Goal: Share content: Share content

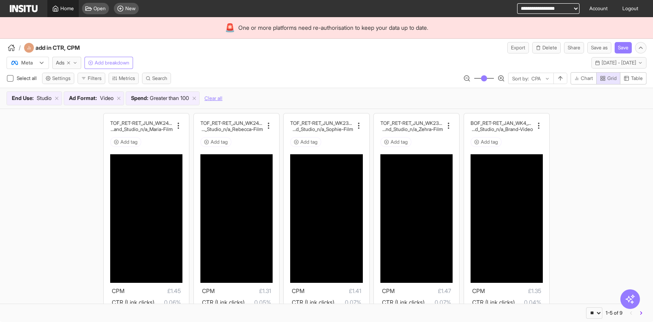
click at [72, 2] on link "Home" at bounding box center [62, 8] width 31 height 17
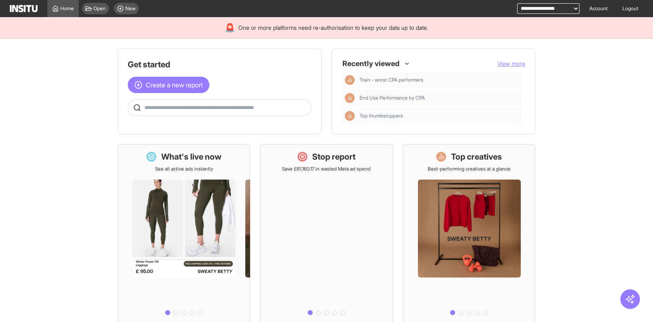
click at [304, 104] on span at bounding box center [219, 108] width 183 height 8
click at [129, 9] on span "New" at bounding box center [130, 8] width 10 height 7
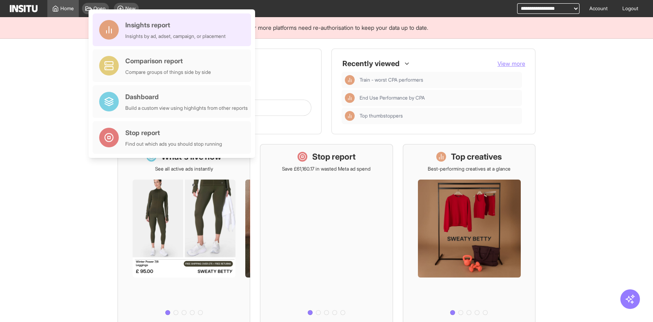
click at [134, 31] on div "Insights report Insights by ad, adset, campaign, or placement" at bounding box center [175, 30] width 100 height 20
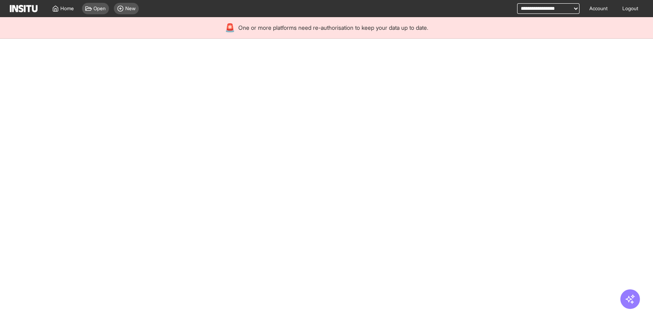
select select "**"
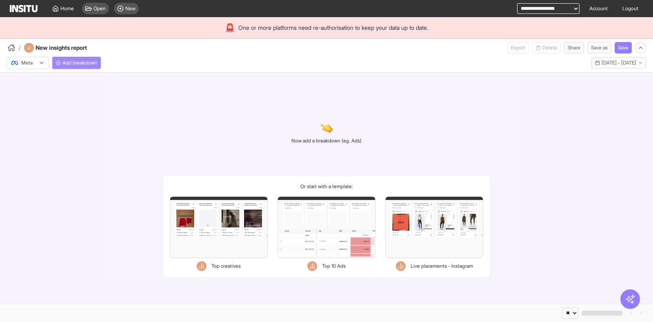
click at [87, 62] on span "Add breakdown" at bounding box center [79, 63] width 35 height 7
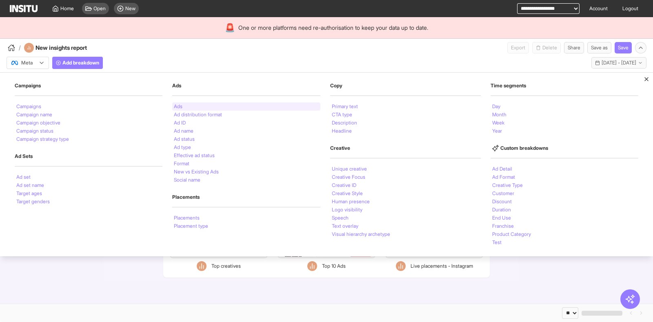
click at [180, 104] on li "Ads" at bounding box center [178, 106] width 9 height 5
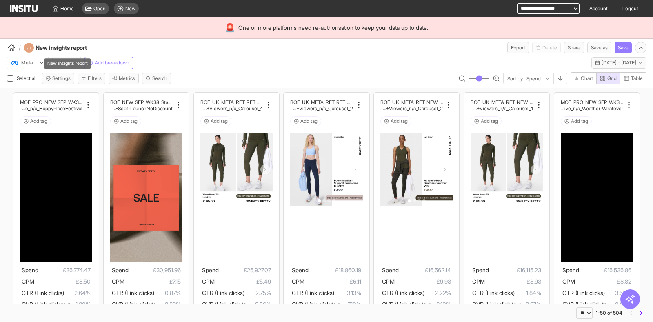
click at [62, 64] on div "New insights report" at bounding box center [67, 63] width 47 height 10
click at [58, 63] on span "Ads" at bounding box center [60, 63] width 9 height 7
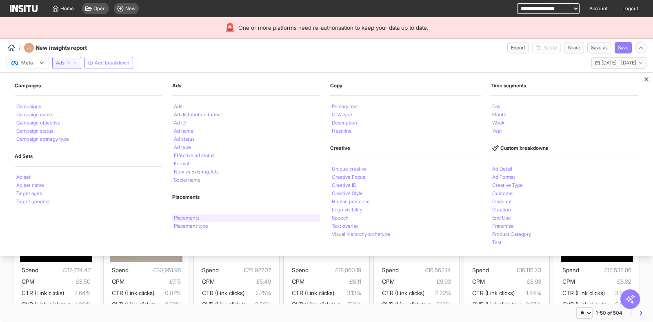
click at [179, 215] on li "Placements" at bounding box center [187, 217] width 26 height 5
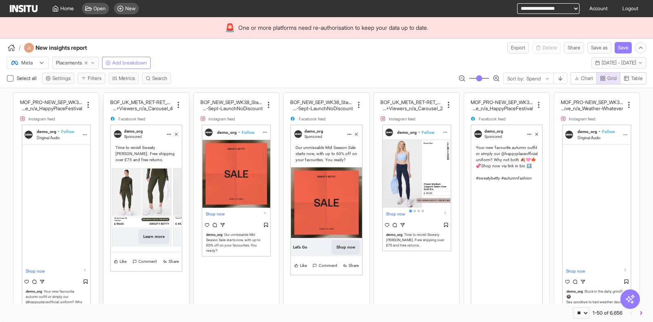
click at [122, 170] on img at bounding box center [141, 197] width 59 height 59
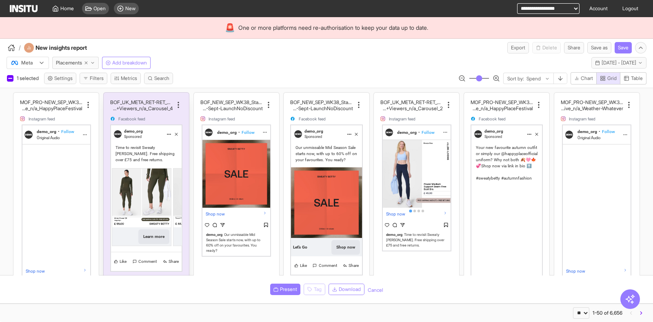
click at [122, 170] on img at bounding box center [141, 197] width 59 height 59
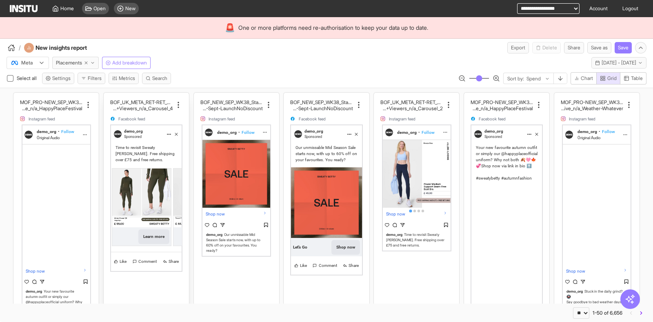
click at [122, 170] on img at bounding box center [141, 197] width 59 height 59
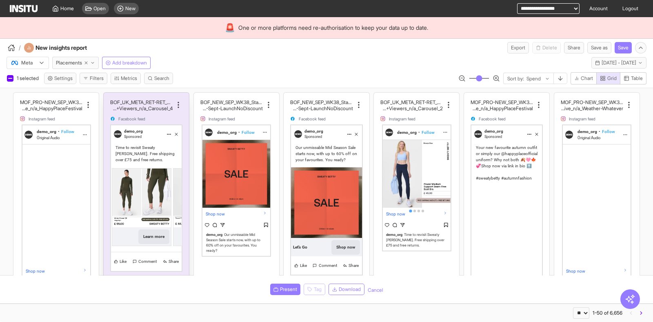
click at [122, 170] on img at bounding box center [141, 197] width 59 height 59
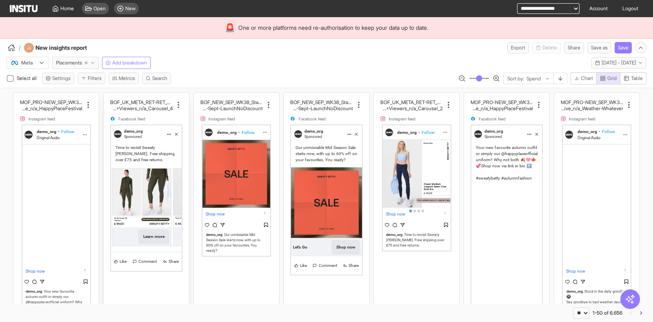
click at [122, 170] on img at bounding box center [141, 197] width 59 height 59
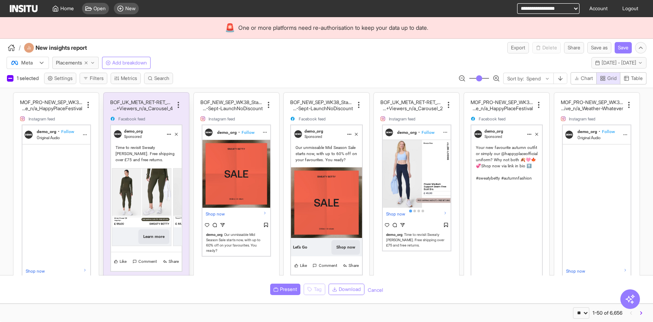
click at [122, 170] on img at bounding box center [141, 197] width 59 height 59
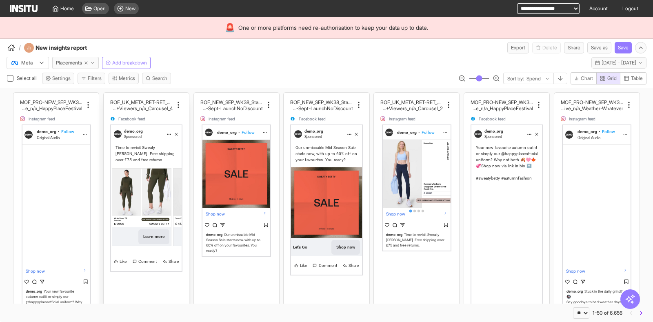
click at [122, 170] on img at bounding box center [141, 197] width 59 height 59
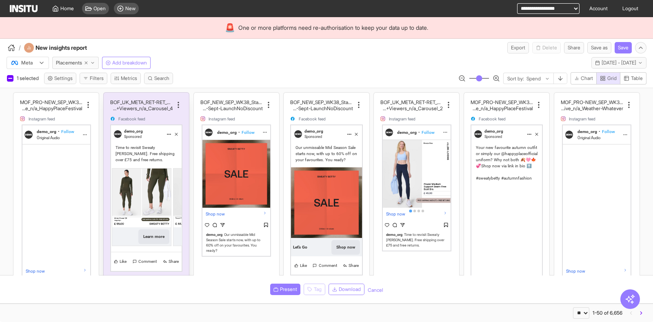
click at [122, 170] on img at bounding box center [141, 197] width 59 height 59
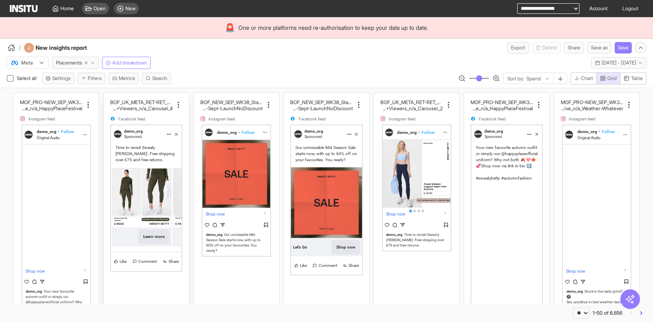
click at [122, 170] on img at bounding box center [141, 197] width 59 height 59
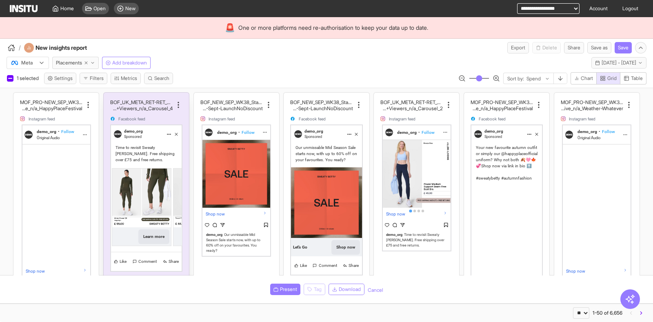
scroll to position [0, 68]
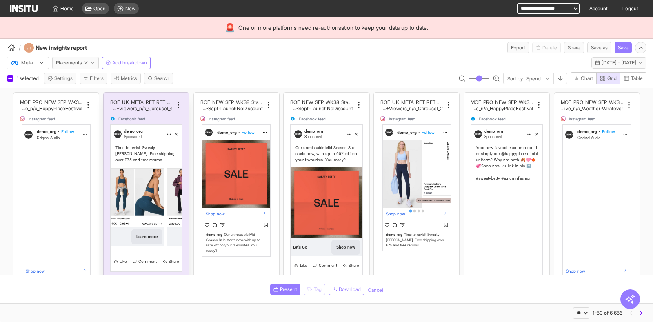
click at [122, 170] on img at bounding box center [134, 197] width 59 height 59
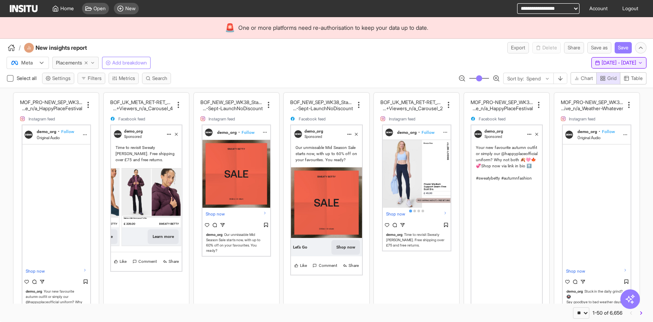
click at [602, 60] on span "[DATE] - [DATE]" at bounding box center [618, 63] width 35 height 7
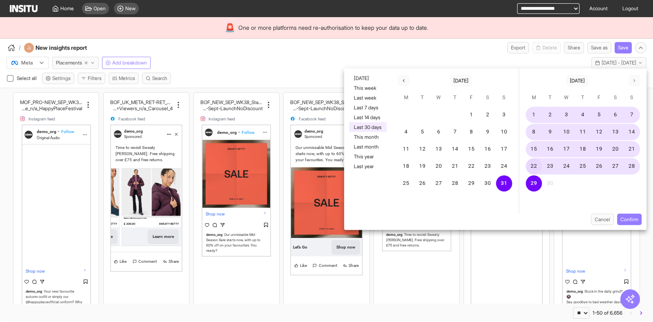
click at [534, 163] on button "22" at bounding box center [533, 166] width 16 height 16
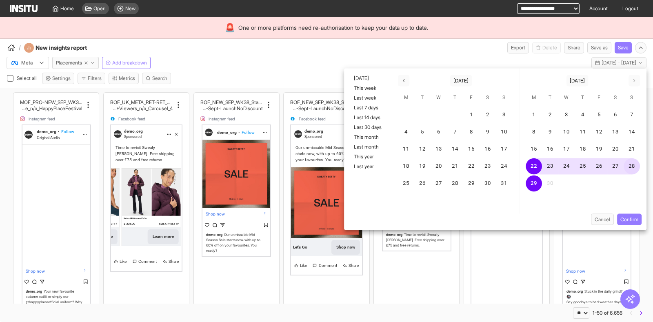
click at [631, 162] on button "28" at bounding box center [631, 166] width 16 height 16
click at [616, 166] on button "27" at bounding box center [615, 166] width 16 height 16
click at [532, 162] on button "22" at bounding box center [533, 166] width 16 height 16
click at [599, 165] on button "26" at bounding box center [599, 166] width 16 height 16
click at [629, 214] on button "Confirm" at bounding box center [629, 219] width 24 height 11
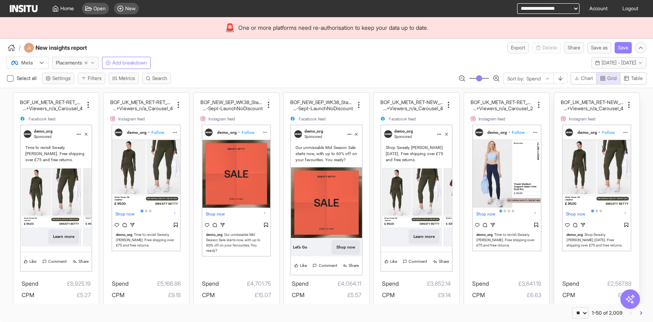
click at [621, 80] on button "Table" at bounding box center [633, 78] width 27 height 12
type button "table"
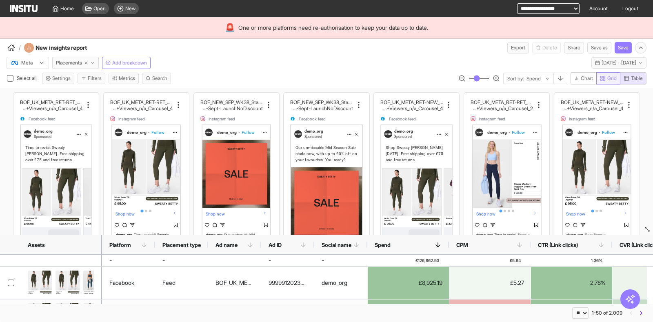
click at [611, 74] on button "Grid" at bounding box center [608, 78] width 24 height 12
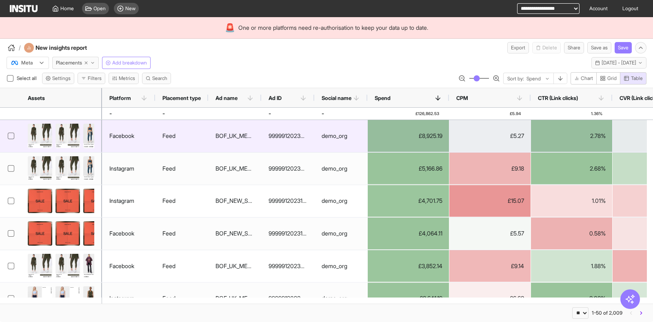
type button "grid"
click at [494, 139] on div "£5.27" at bounding box center [489, 136] width 81 height 32
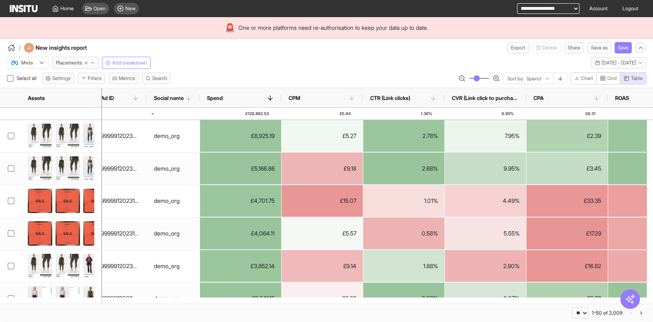
scroll to position [0, 175]
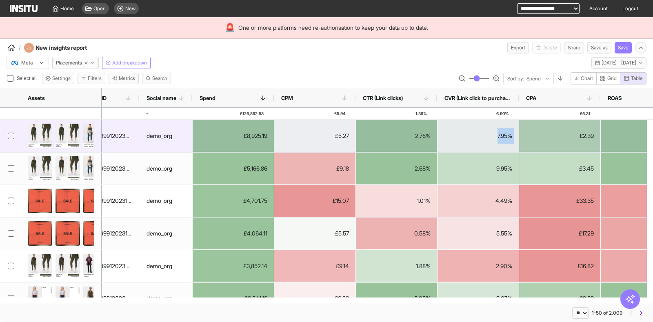
click at [494, 139] on div "7.95%" at bounding box center [477, 136] width 81 height 32
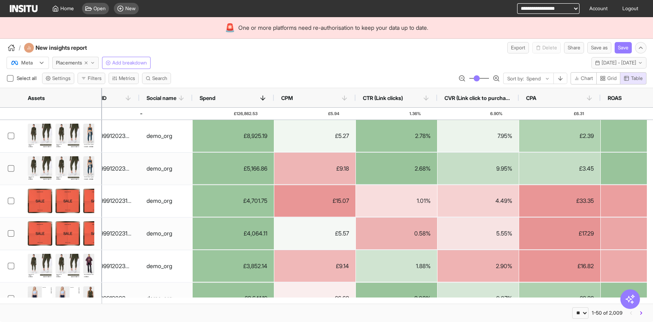
scroll to position [0, 210]
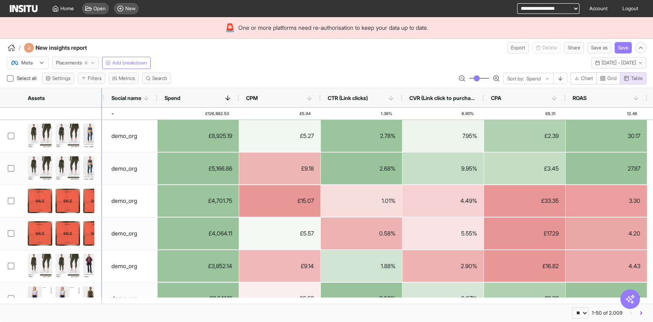
click at [73, 64] on span "Placements" at bounding box center [69, 63] width 26 height 7
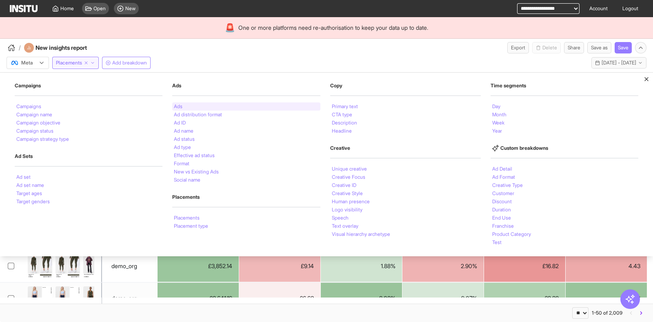
click at [190, 106] on div "Ads" at bounding box center [246, 106] width 148 height 8
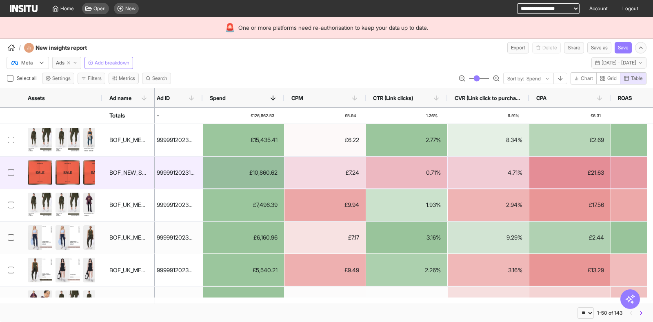
scroll to position [0, 133]
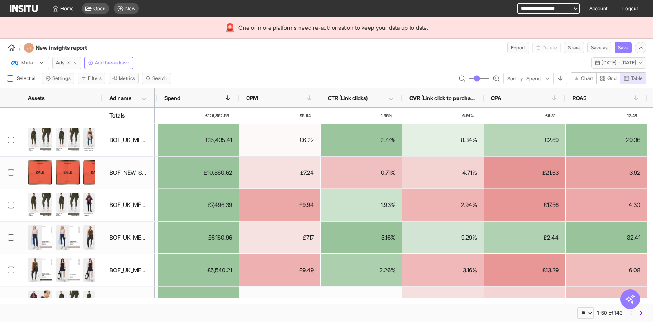
click at [406, 62] on div "Meta Ads Add breakdown [DATE] - [DATE] [DATE] - [DATE]" at bounding box center [326, 60] width 653 height 15
click at [575, 48] on button "Share" at bounding box center [574, 47] width 20 height 11
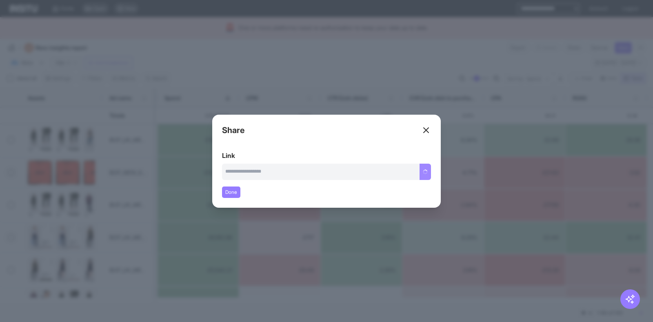
type input "**********"
click at [416, 173] on button "Copy link" at bounding box center [416, 172] width 27 height 16
click at [511, 169] on div "Close overlay" at bounding box center [326, 161] width 653 height 322
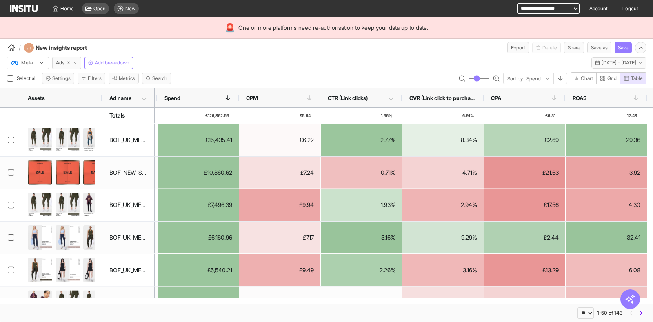
click at [29, 60] on div at bounding box center [22, 63] width 23 height 8
click at [35, 97] on span "TikTok" at bounding box center [29, 94] width 14 height 7
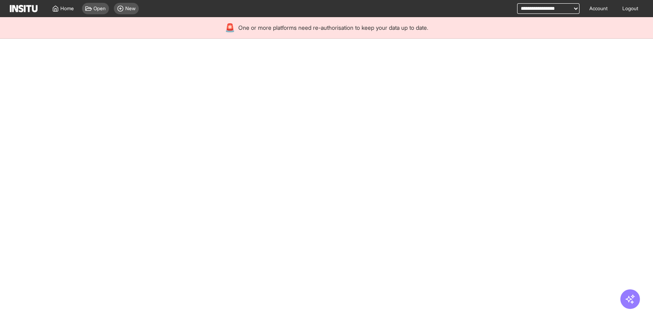
click at [342, 64] on div at bounding box center [326, 187] width 653 height 270
select select "**"
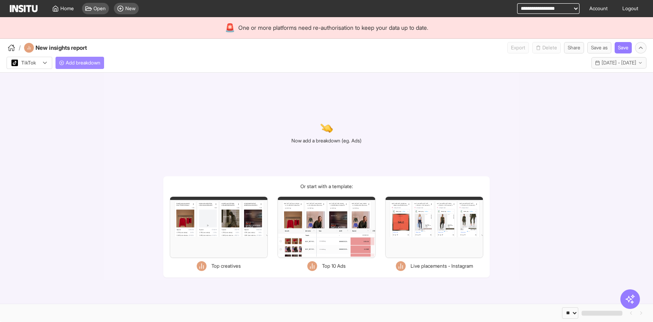
click at [65, 65] on button "Add breakdown" at bounding box center [79, 63] width 49 height 12
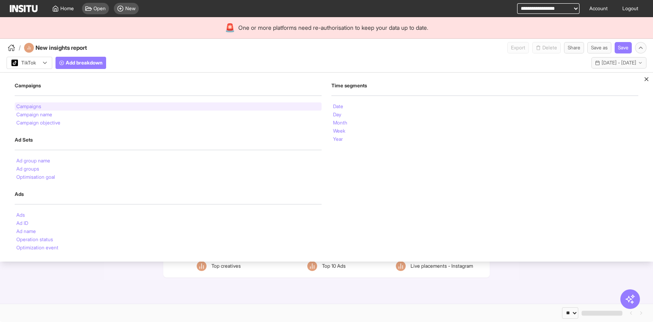
click at [60, 105] on div "Campaigns" at bounding box center [168, 106] width 307 height 8
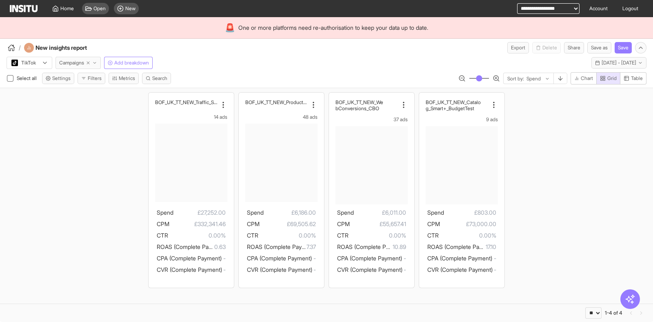
click at [75, 66] on span "Campaigns" at bounding box center [71, 63] width 25 height 7
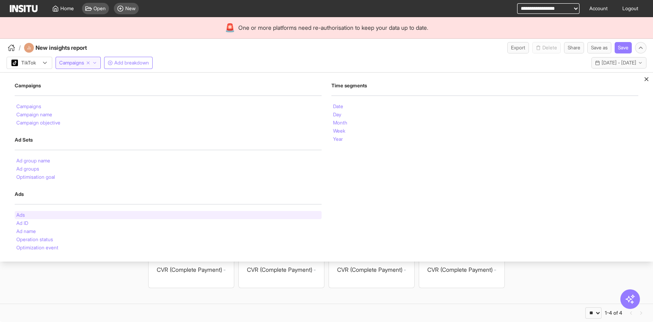
click at [49, 214] on div "Ads" at bounding box center [168, 215] width 307 height 8
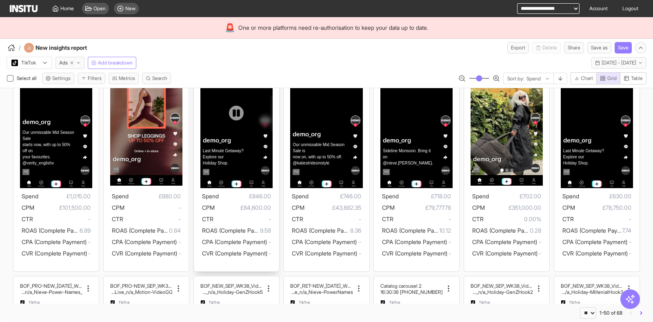
scroll to position [367, 0]
click at [640, 83] on button "Table" at bounding box center [633, 78] width 27 height 12
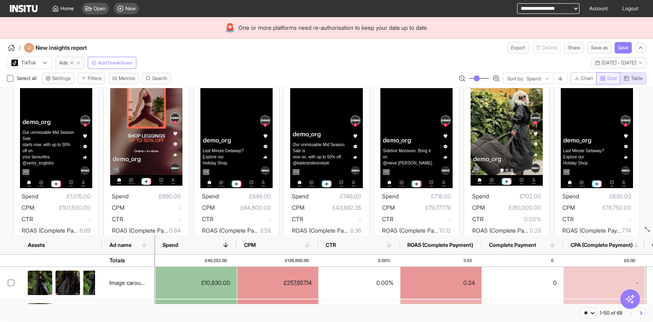
click at [605, 76] on span "Grid" at bounding box center [608, 78] width 17 height 7
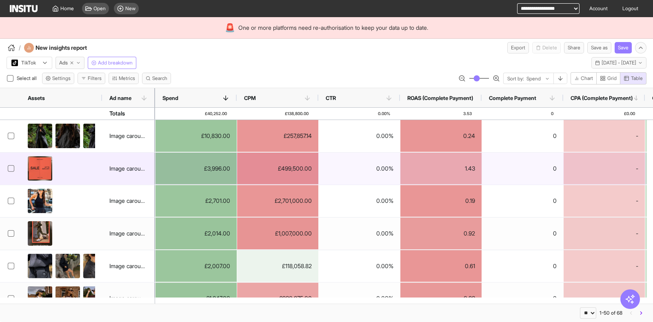
type button "grid"
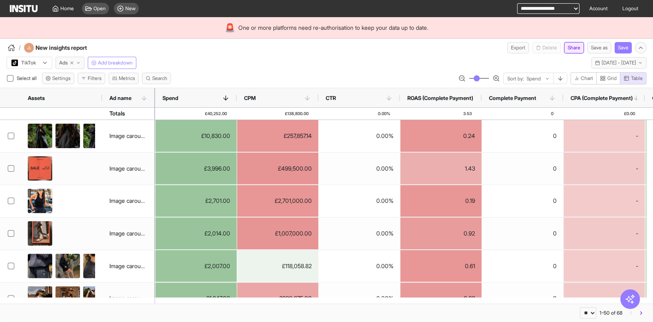
click at [569, 47] on button "Share" at bounding box center [574, 47] width 20 height 11
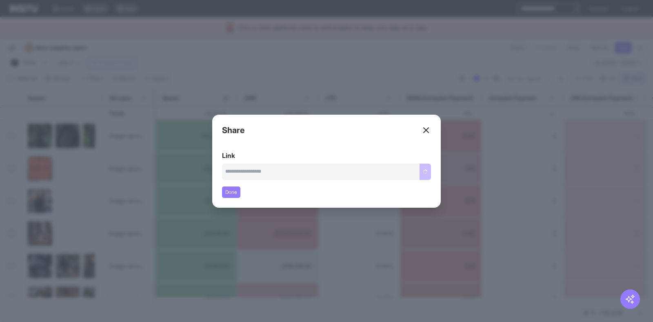
type input "**********"
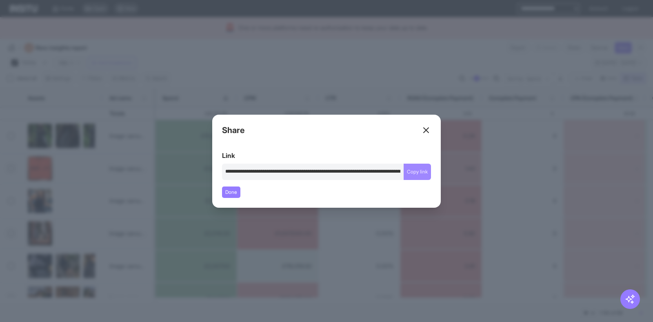
click at [425, 174] on button "Copy link" at bounding box center [416, 172] width 27 height 16
click at [502, 182] on div "Close overlay" at bounding box center [326, 161] width 653 height 322
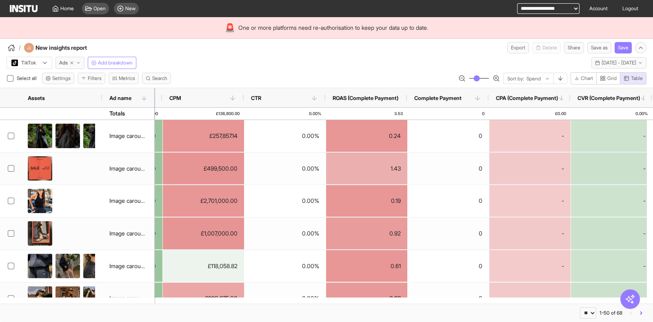
scroll to position [0, 79]
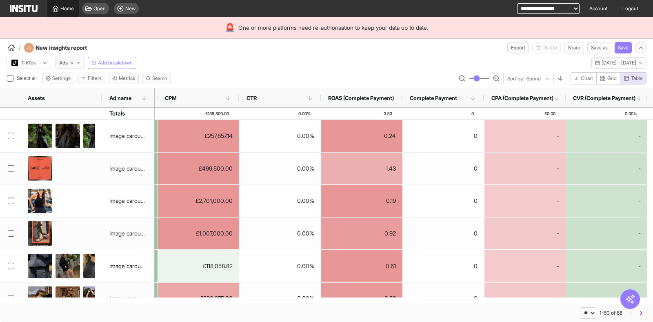
click at [61, 7] on span "Home" at bounding box center [66, 8] width 13 height 7
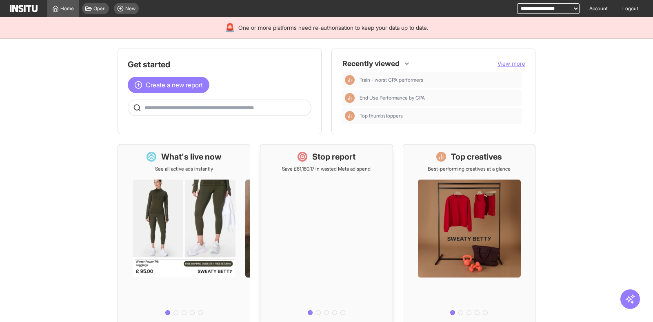
scroll to position [89, 0]
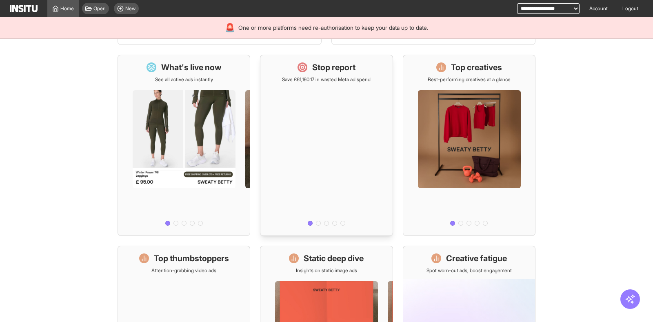
click at [322, 139] on div at bounding box center [326, 156] width 132 height 146
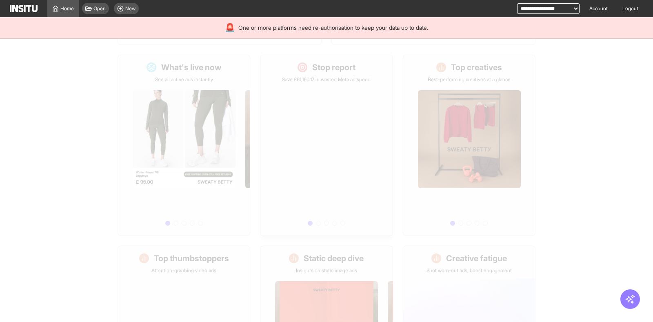
select select "**"
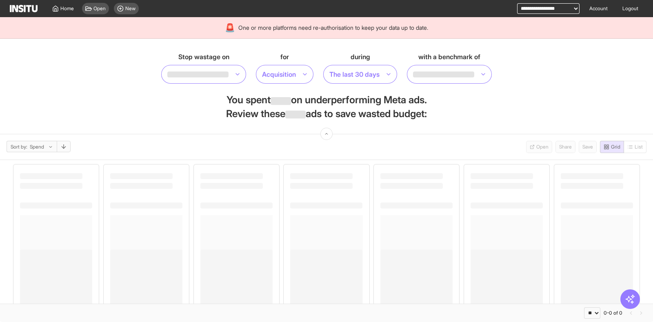
click at [322, 134] on section "Stop wastage on for Acquisition during The last 30 days with a benchmark of You…" at bounding box center [326, 86] width 653 height 95
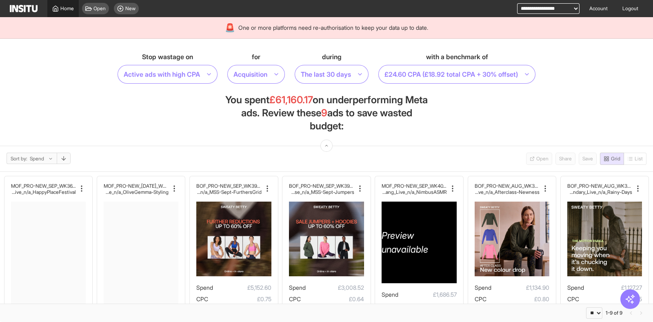
click at [63, 7] on span "Home" at bounding box center [66, 8] width 13 height 7
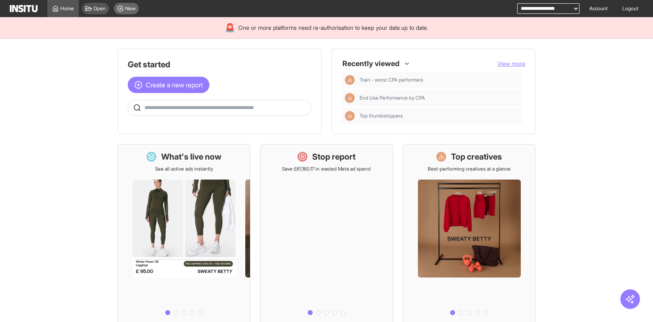
click at [131, 7] on span "New" at bounding box center [130, 8] width 10 height 7
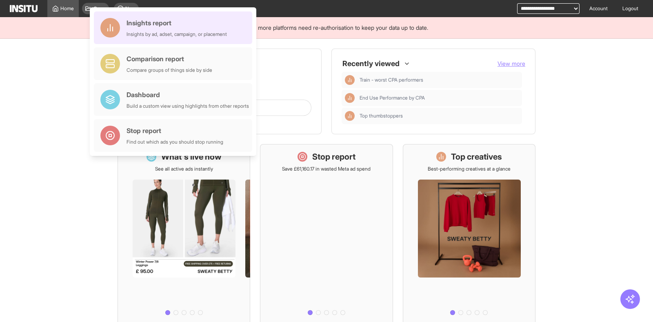
click at [142, 31] on div "Insights by ad, adset, campaign, or placement" at bounding box center [176, 34] width 100 height 7
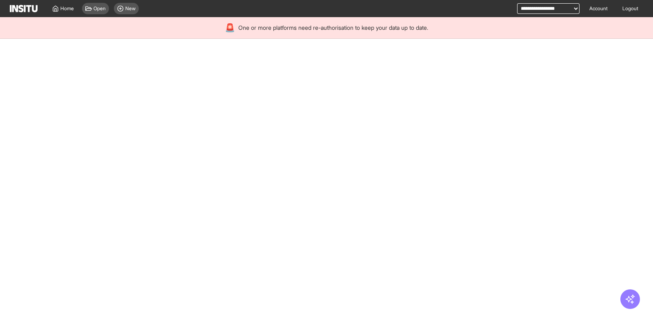
select select "**"
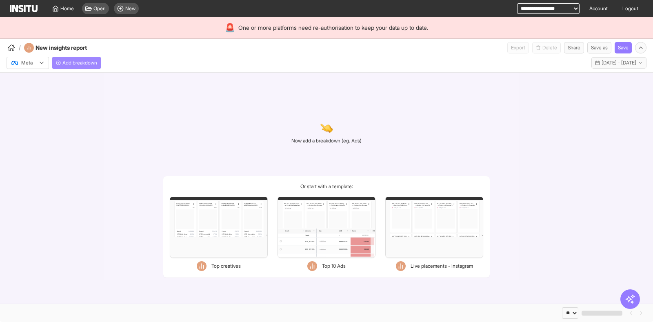
click at [81, 61] on span "Add breakdown" at bounding box center [79, 63] width 35 height 7
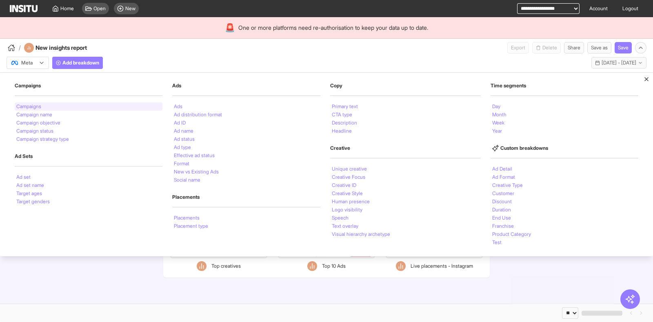
click at [64, 102] on div "Campaigns" at bounding box center [89, 106] width 148 height 8
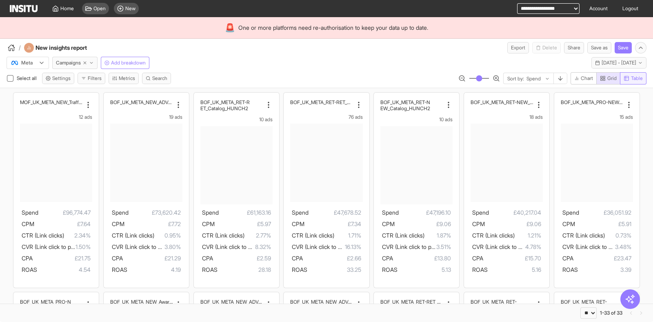
click at [638, 77] on span "Table" at bounding box center [637, 78] width 12 height 7
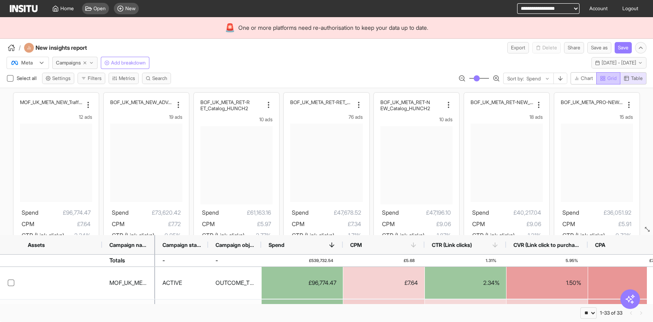
click at [611, 78] on span "Grid" at bounding box center [611, 78] width 9 height 7
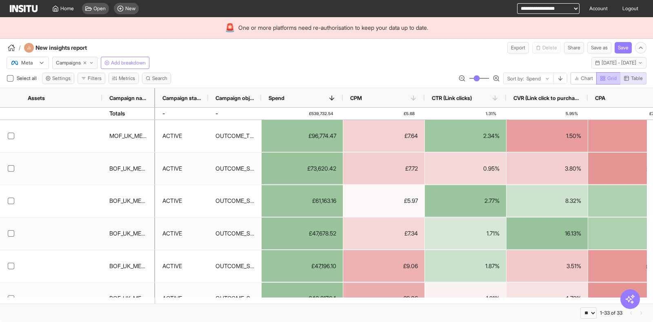
click at [614, 75] on span "Grid" at bounding box center [611, 78] width 9 height 7
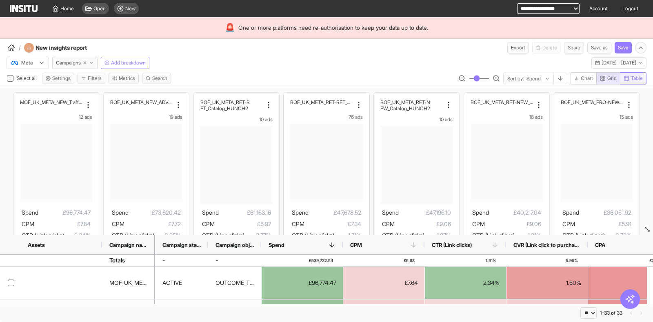
click at [635, 78] on span "Table" at bounding box center [637, 78] width 12 height 7
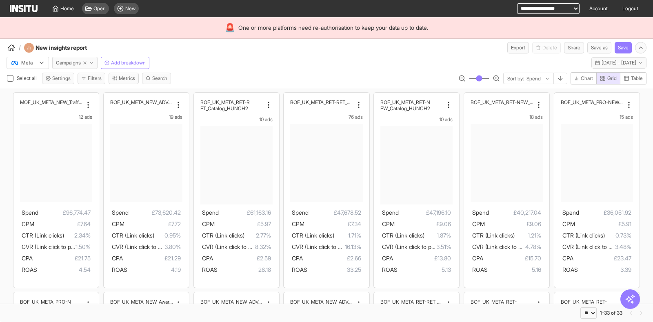
click at [78, 62] on span "Campaigns" at bounding box center [68, 63] width 25 height 7
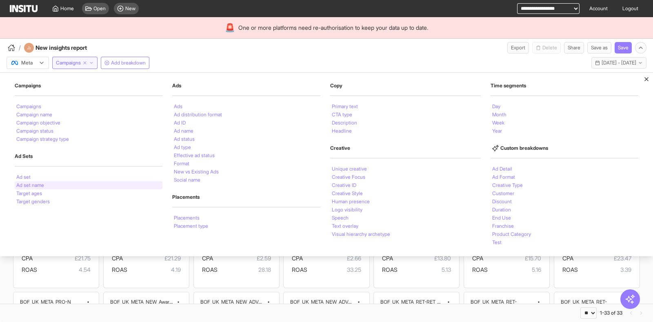
click at [62, 184] on div "Ad set name" at bounding box center [89, 185] width 148 height 8
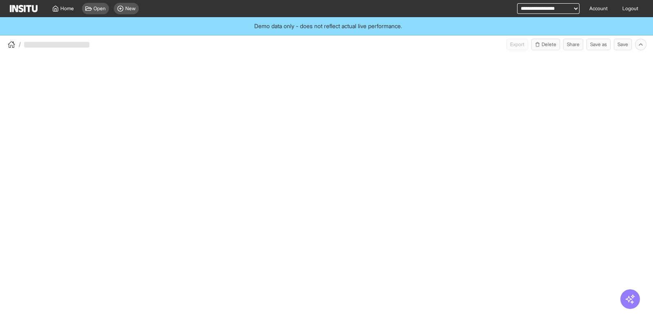
select select "**"
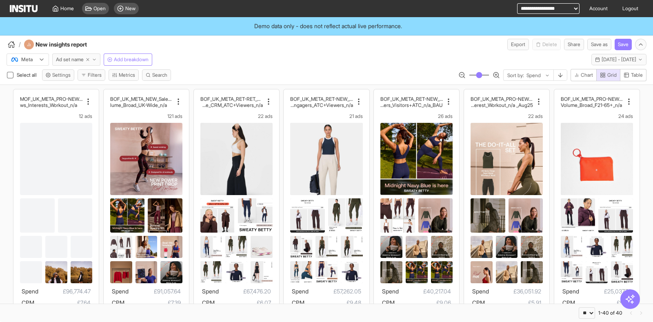
click at [72, 61] on span "Ad set name" at bounding box center [70, 59] width 28 height 7
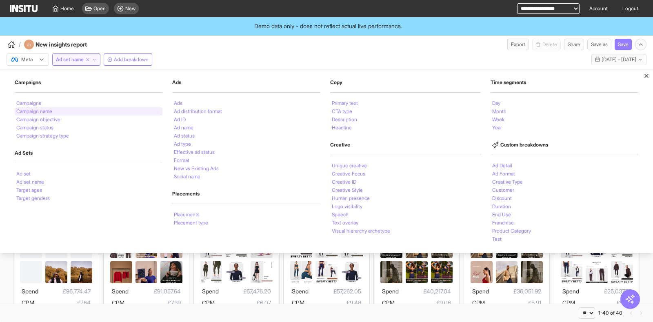
click at [47, 110] on li "Campaign name" at bounding box center [34, 111] width 36 height 5
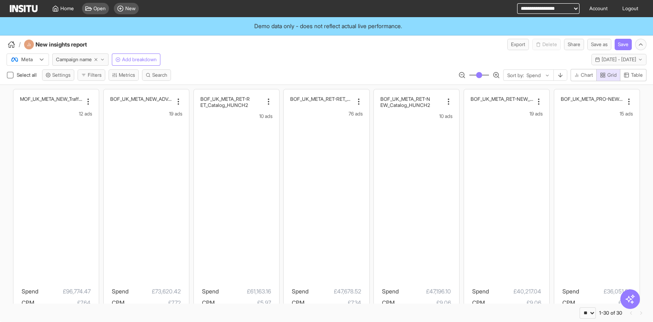
click at [275, 51] on div "Meta Campaign name Add breakdown Last 30 days - Sun 31 Aug - Mon 29 Sep, 2025 3…" at bounding box center [326, 57] width 653 height 15
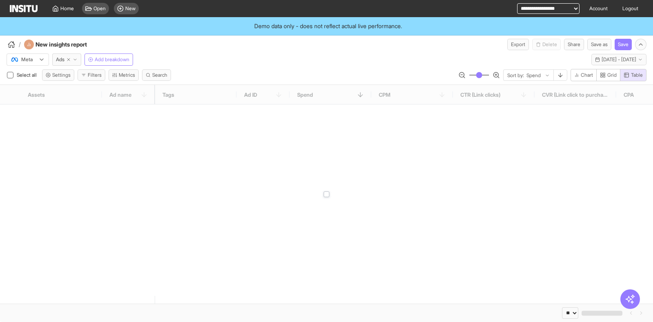
select select "**"
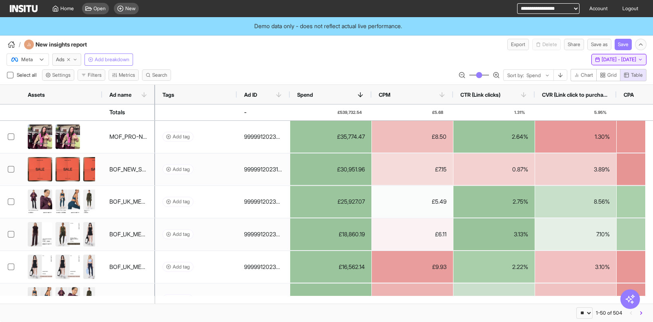
click at [601, 60] on span "[DATE] - [DATE]" at bounding box center [618, 59] width 35 height 7
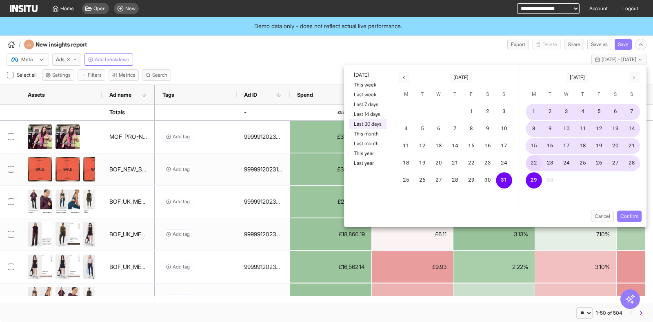
click at [534, 164] on button "22" at bounding box center [533, 163] width 16 height 16
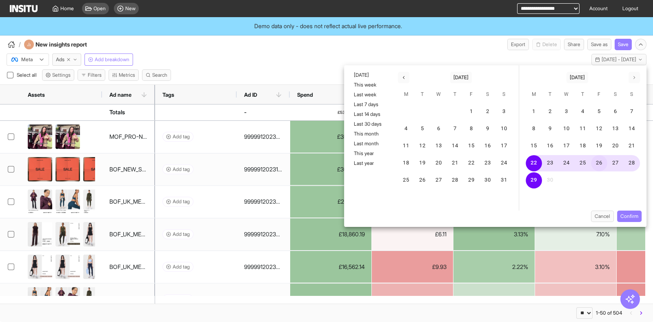
click at [600, 164] on button "26" at bounding box center [599, 163] width 16 height 16
click at [627, 216] on button "Confirm" at bounding box center [629, 215] width 24 height 11
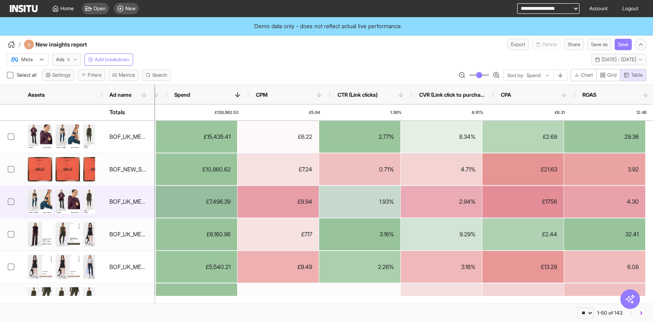
scroll to position [0, 134]
click at [418, 186] on div "2.94%" at bounding box center [441, 202] width 81 height 32
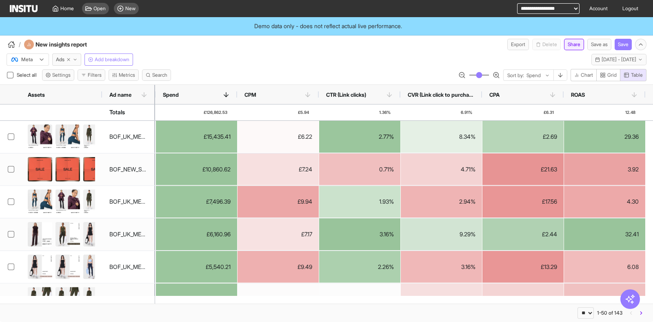
click at [564, 48] on button "Share" at bounding box center [574, 44] width 20 height 11
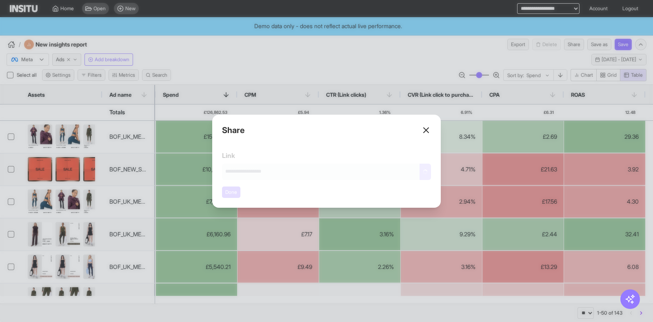
type input "**********"
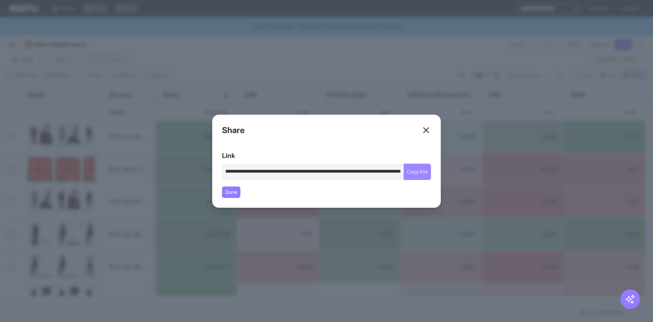
click at [410, 173] on button "Copy link" at bounding box center [416, 172] width 27 height 16
click at [365, 46] on div "Close overlay" at bounding box center [326, 161] width 653 height 322
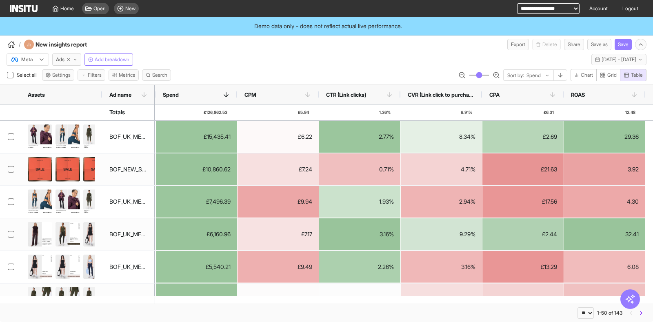
click at [35, 56] on div "Meta" at bounding box center [24, 59] width 26 height 8
click at [58, 58] on span "Ads" at bounding box center [60, 59] width 9 height 7
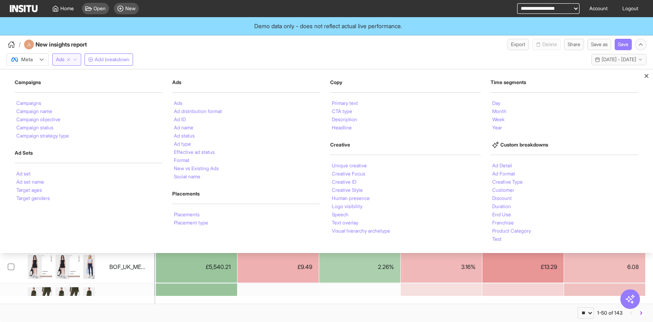
click at [58, 58] on span "Ads" at bounding box center [60, 59] width 9 height 7
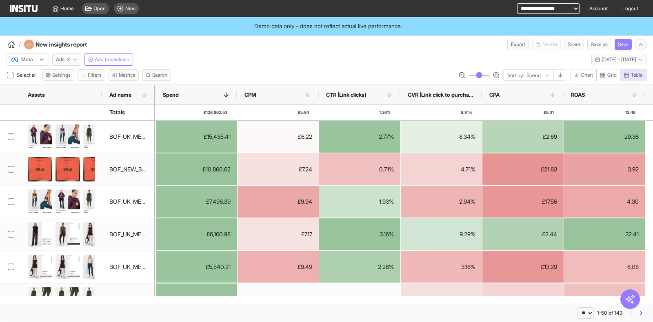
click at [60, 62] on button "Ads" at bounding box center [66, 59] width 29 height 12
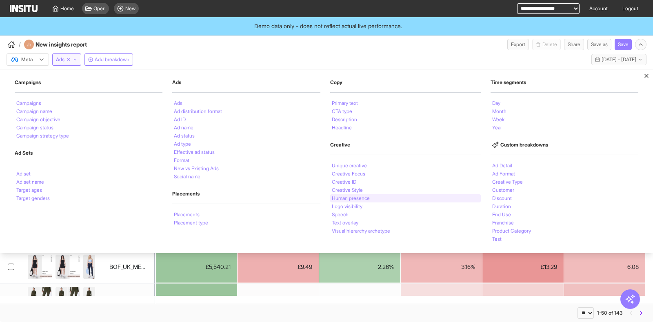
click at [353, 197] on li "Human presence" at bounding box center [351, 198] width 38 height 5
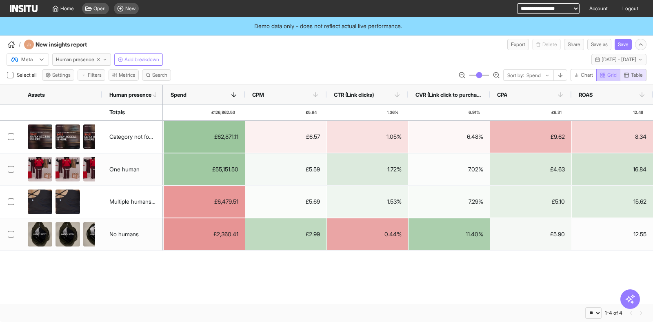
click at [613, 77] on span "Grid" at bounding box center [611, 75] width 9 height 7
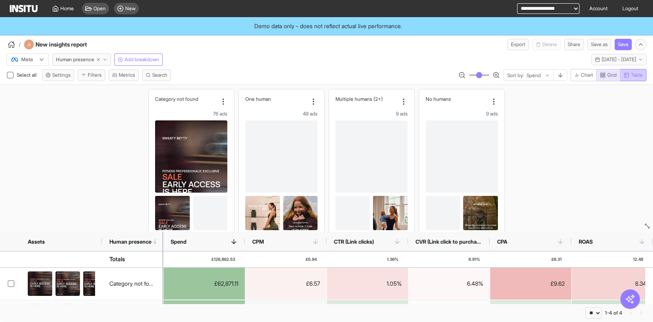
click at [626, 76] on icon "button" at bounding box center [626, 75] width 6 height 6
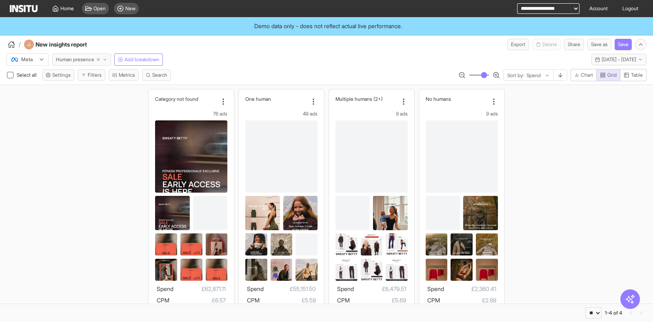
click at [89, 59] on span "Human presence" at bounding box center [75, 59] width 38 height 7
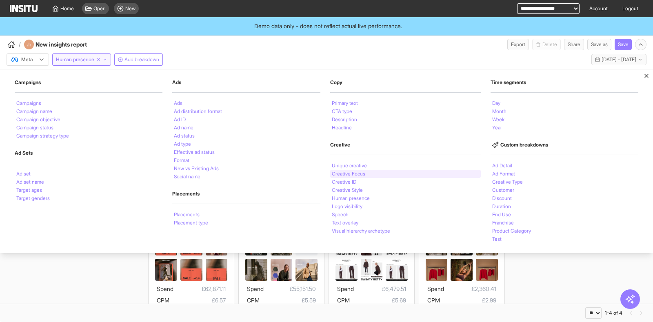
click at [341, 176] on div "Creative Focus" at bounding box center [405, 174] width 151 height 8
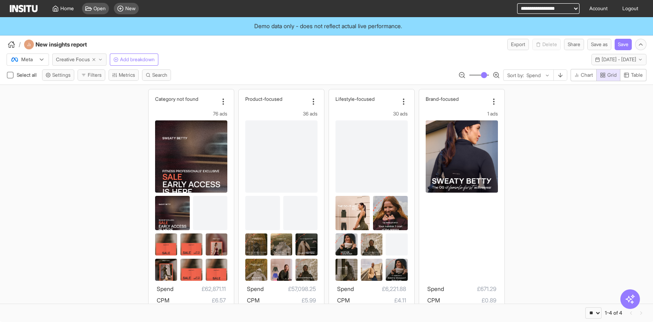
click at [74, 58] on span "Creative Focus" at bounding box center [73, 59] width 34 height 7
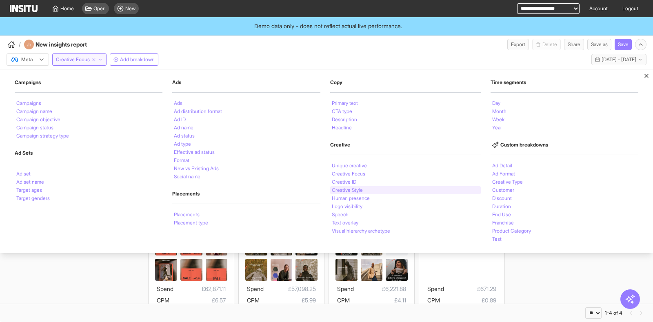
click at [351, 188] on li "Creative Style" at bounding box center [347, 190] width 31 height 5
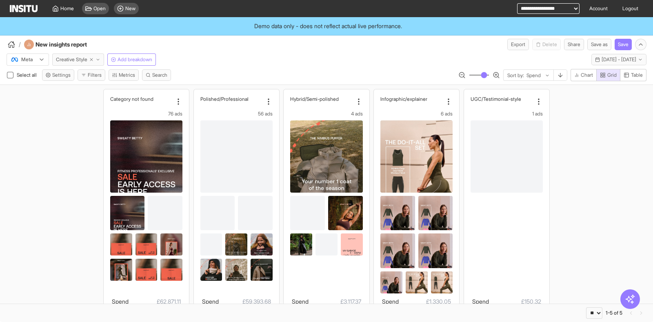
click at [74, 61] on span "Creative Style" at bounding box center [71, 59] width 31 height 7
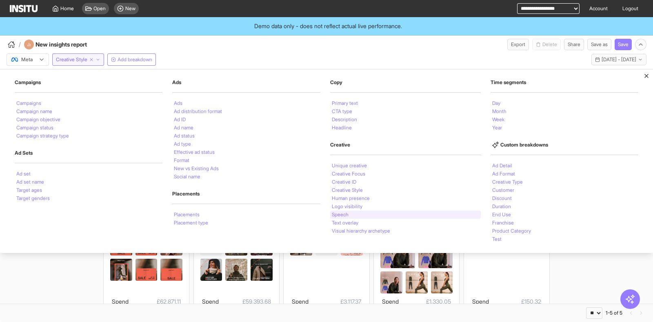
click at [348, 213] on div "Speech" at bounding box center [405, 214] width 151 height 8
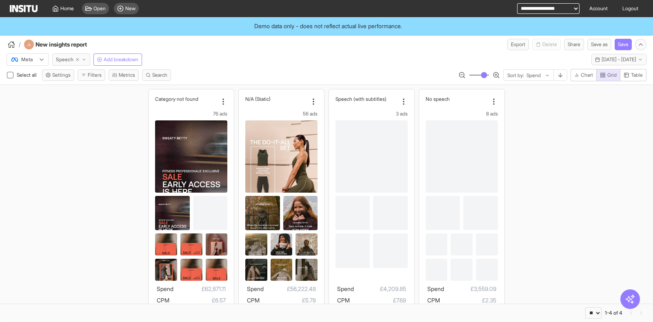
click at [65, 60] on span "Speech" at bounding box center [65, 59] width 18 height 7
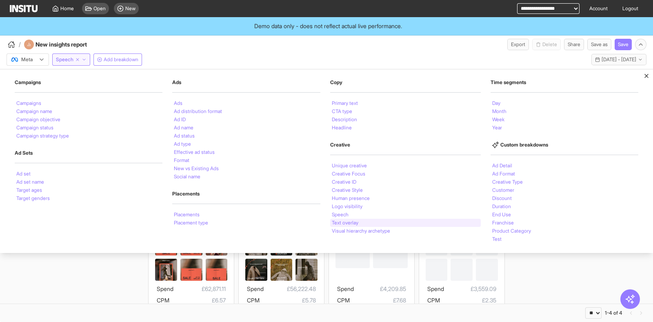
click at [345, 222] on li "Text overlay" at bounding box center [345, 222] width 27 height 5
